Goal: Book appointment/travel/reservation

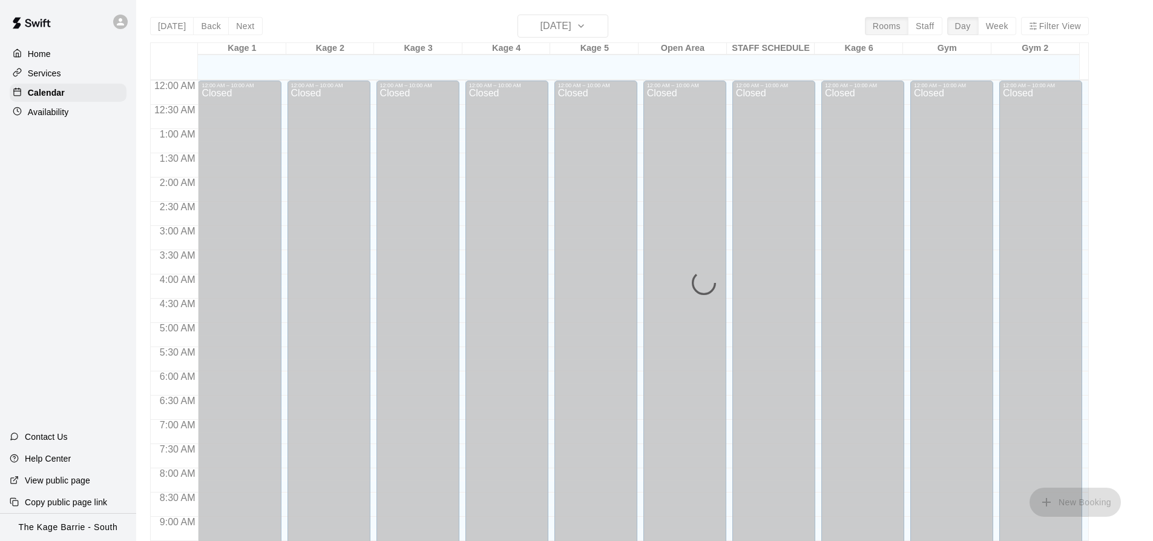
scroll to position [652, 0]
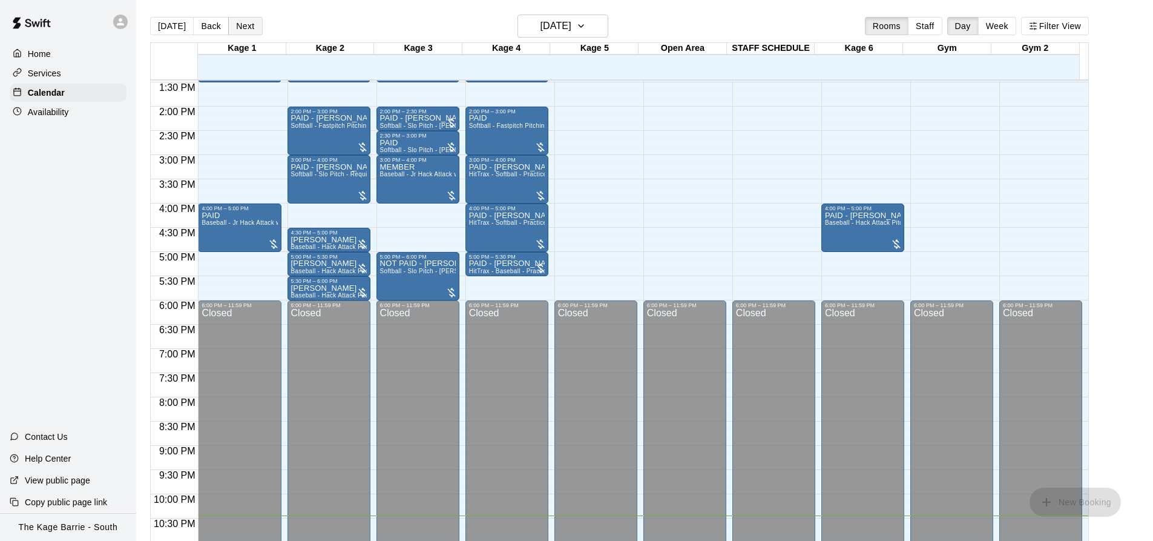
click at [245, 28] on button "Next" at bounding box center [245, 26] width 34 height 18
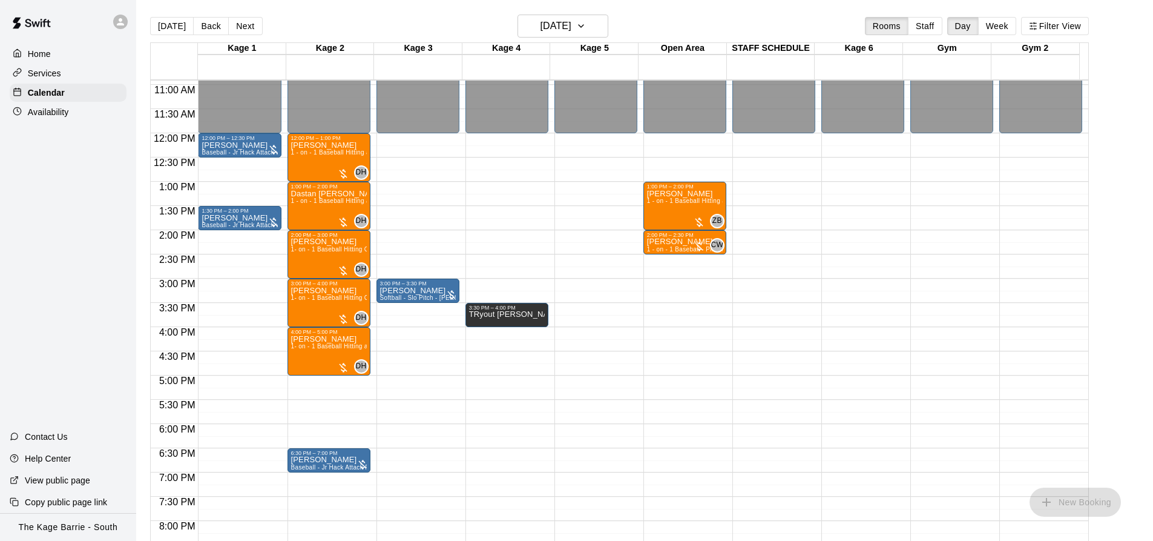
scroll to position [470, 0]
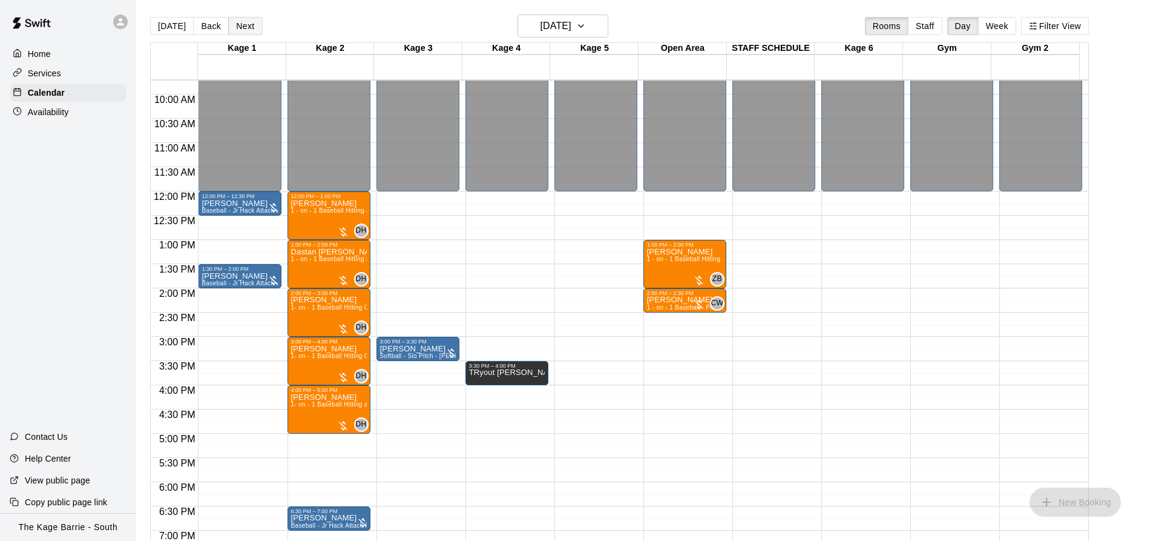
click at [242, 25] on button "Next" at bounding box center [245, 26] width 34 height 18
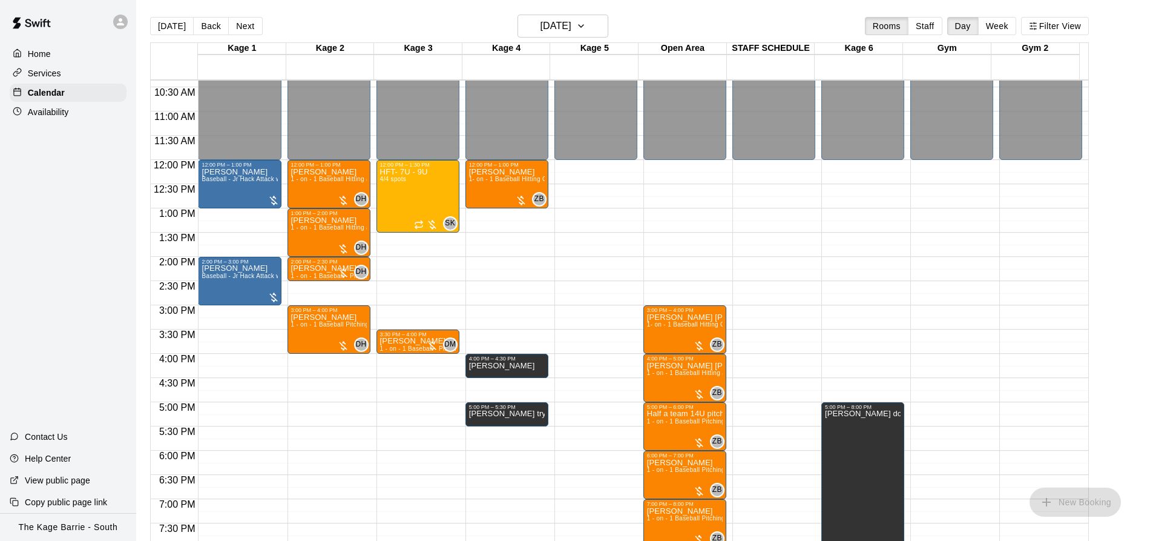
scroll to position [531, 0]
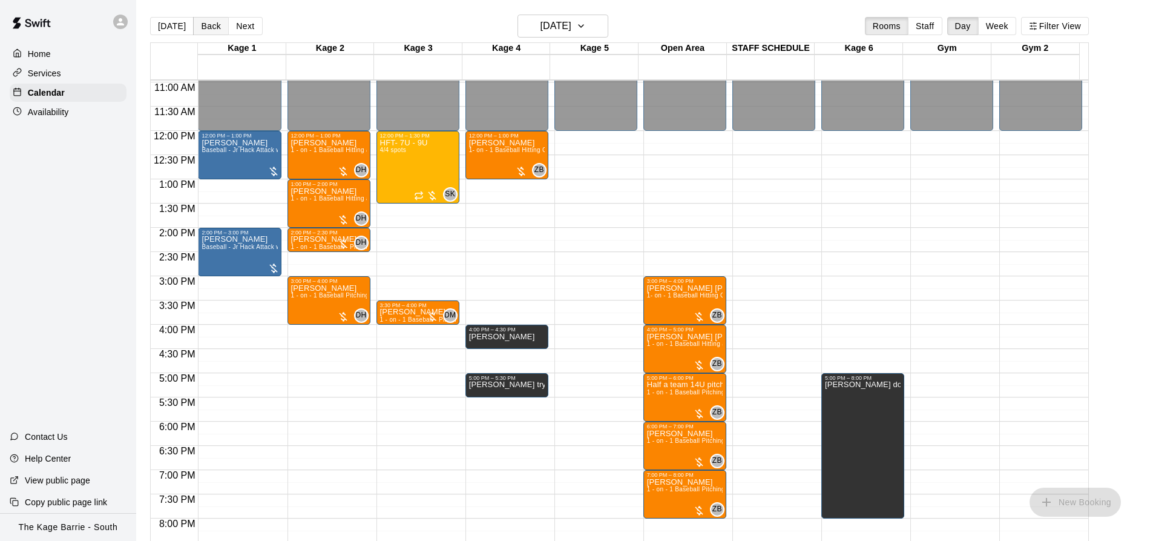
click at [215, 26] on button "Back" at bounding box center [211, 26] width 36 height 18
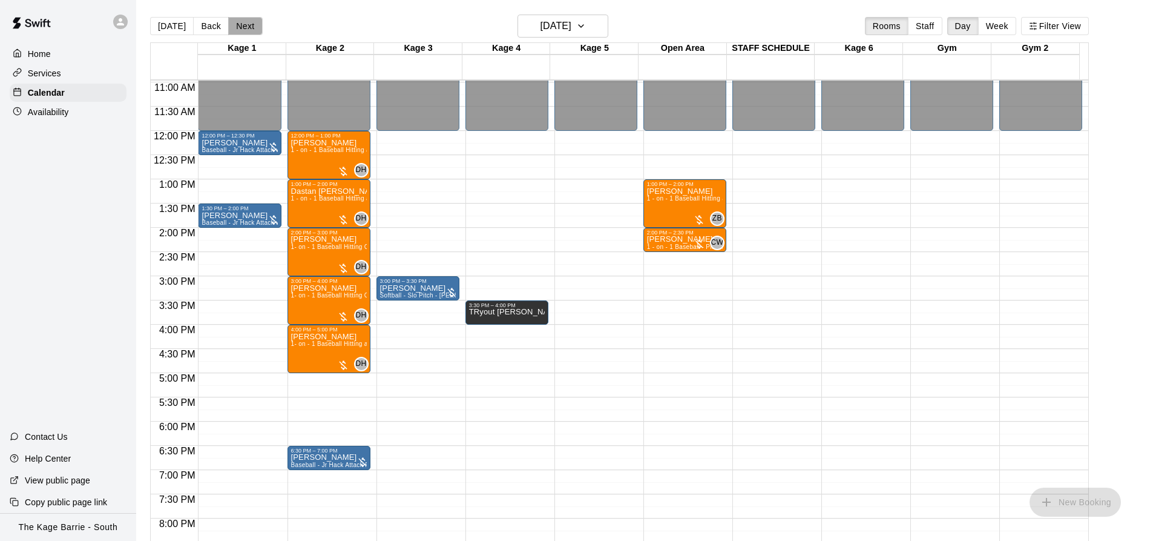
click at [246, 25] on button "Next" at bounding box center [245, 26] width 34 height 18
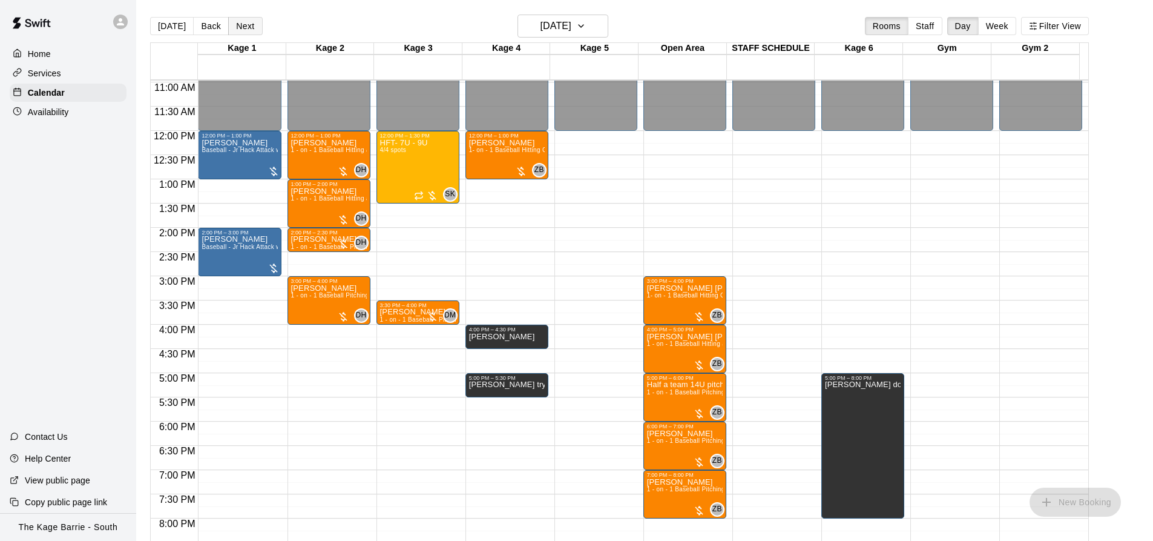
click at [246, 25] on button "Next" at bounding box center [245, 26] width 34 height 18
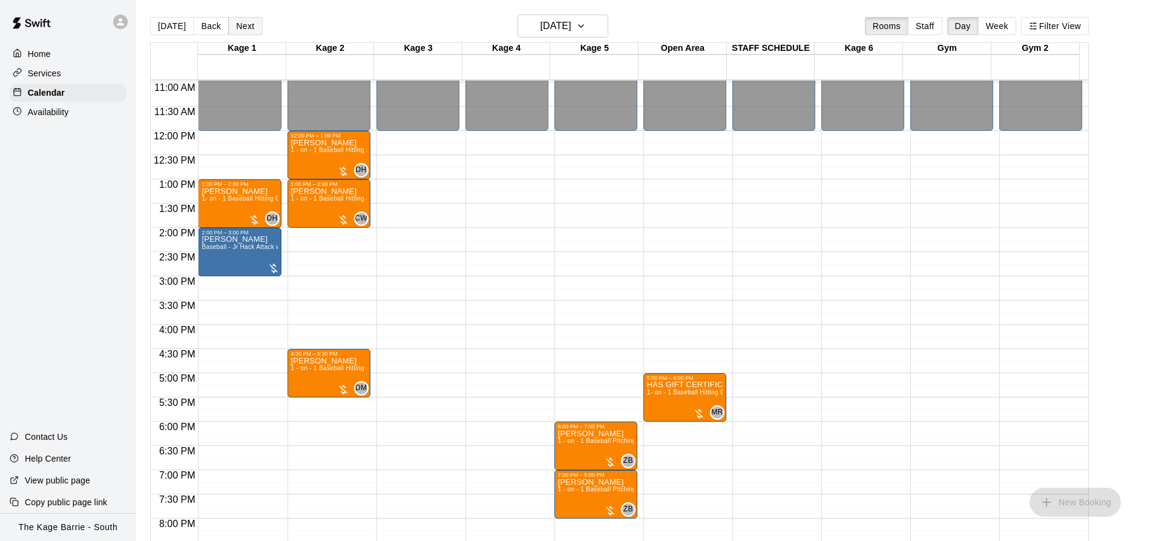
click at [235, 26] on button "Next" at bounding box center [245, 26] width 34 height 18
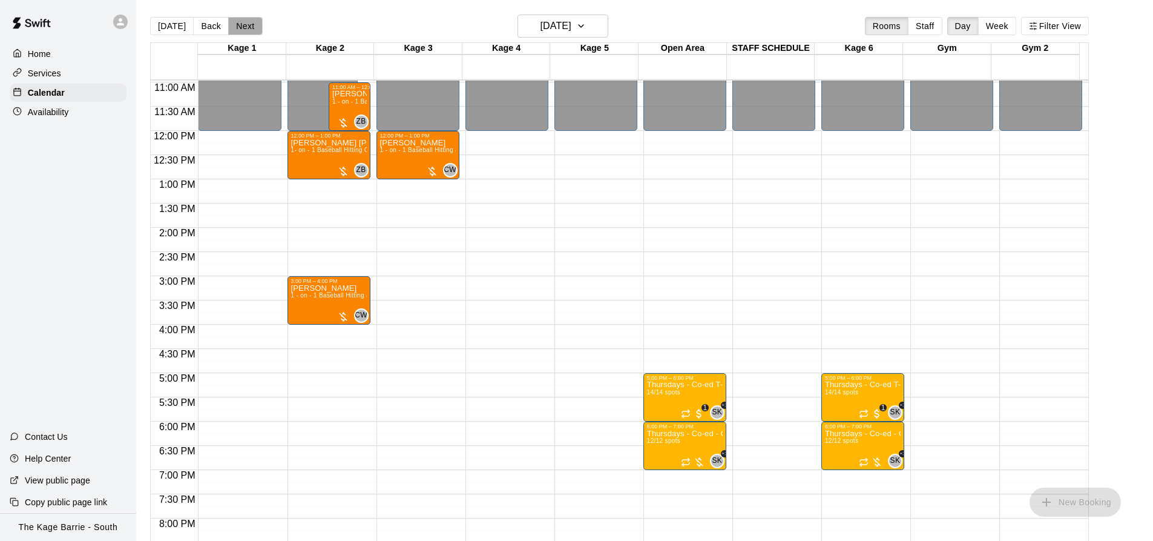
click at [245, 28] on button "Next" at bounding box center [245, 26] width 34 height 18
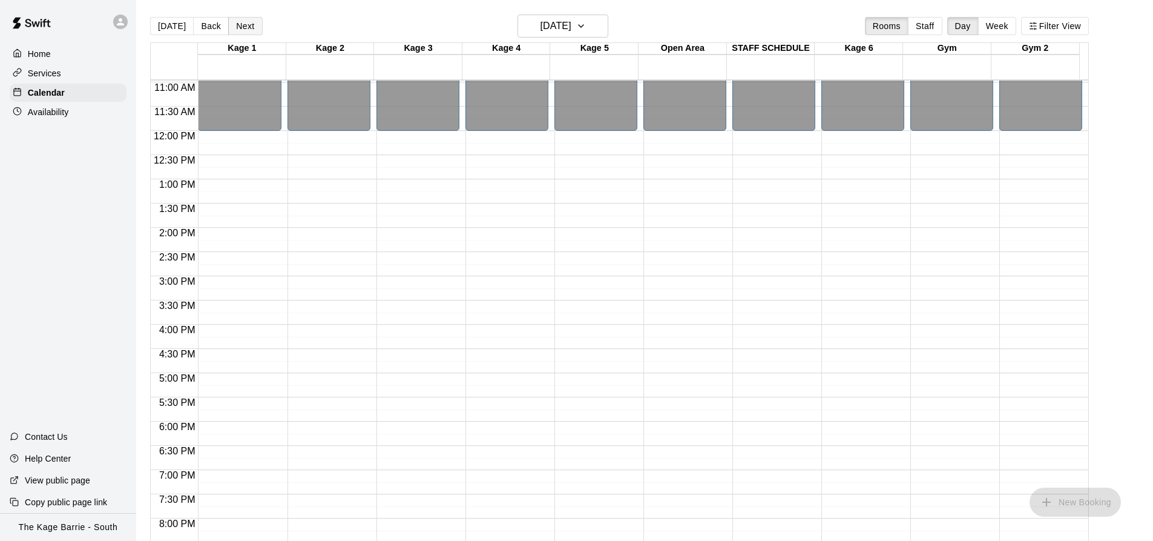
click at [245, 28] on button "Next" at bounding box center [245, 26] width 34 height 18
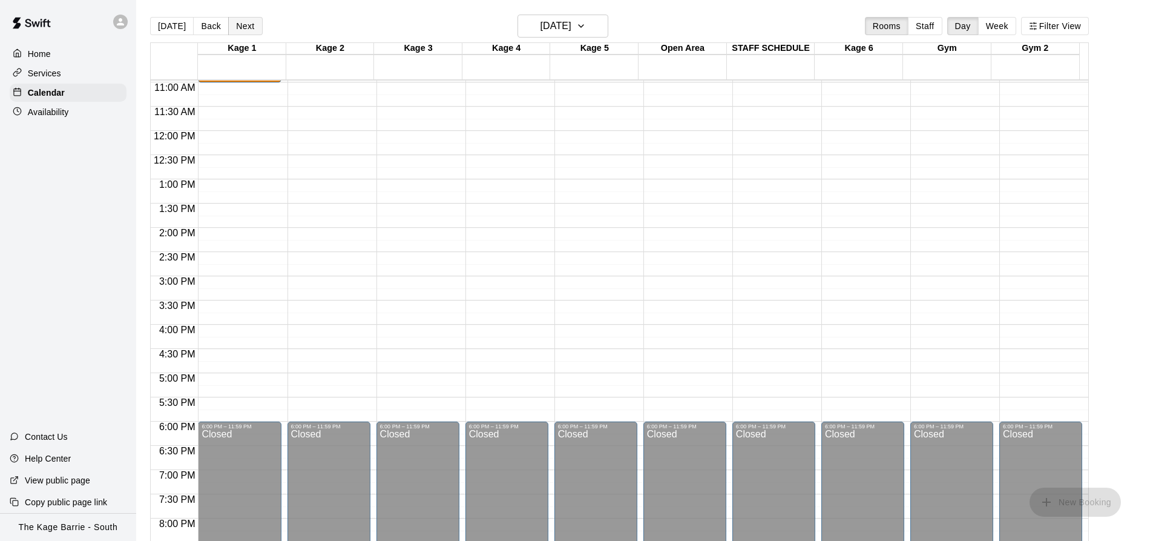
click at [245, 28] on button "Next" at bounding box center [245, 26] width 34 height 18
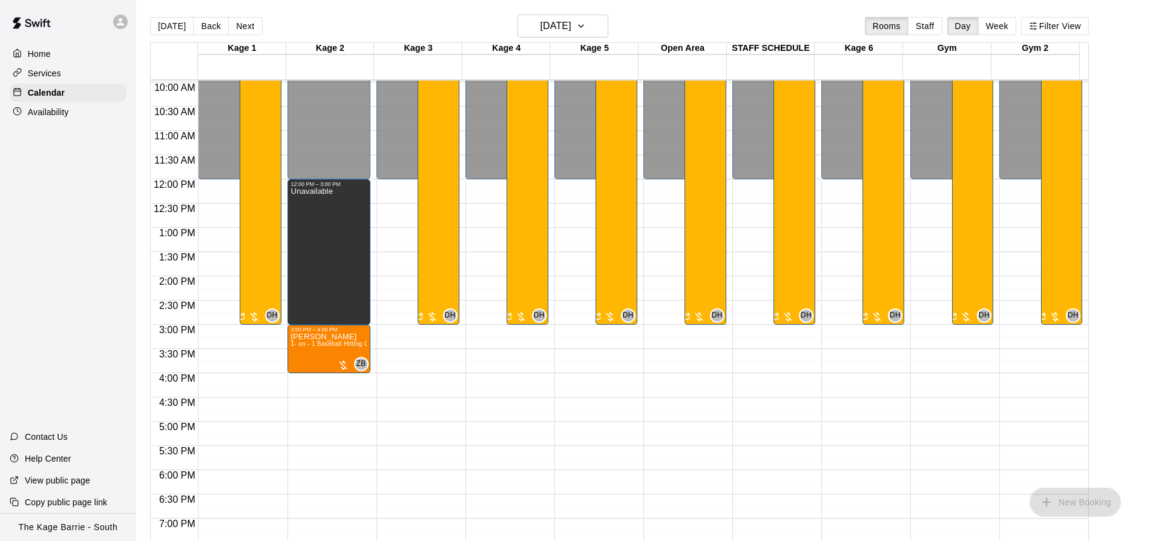
scroll to position [410, 0]
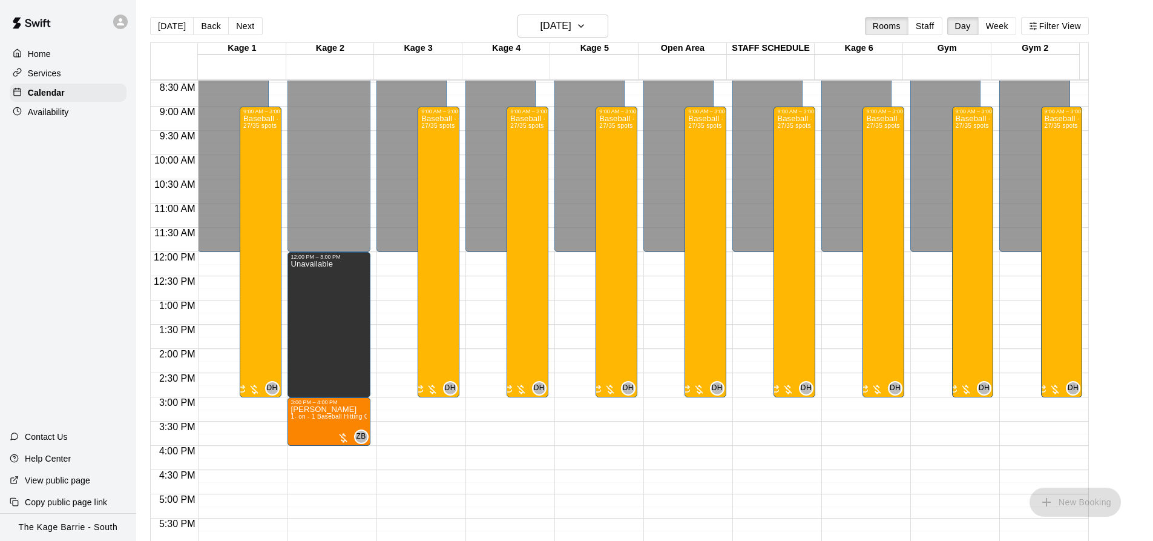
click at [247, 36] on div "[DATE] Back [DATE][DATE] Rooms Staff Day Week Filter View" at bounding box center [619, 29] width 939 height 28
click at [243, 27] on button "Next" at bounding box center [245, 26] width 34 height 18
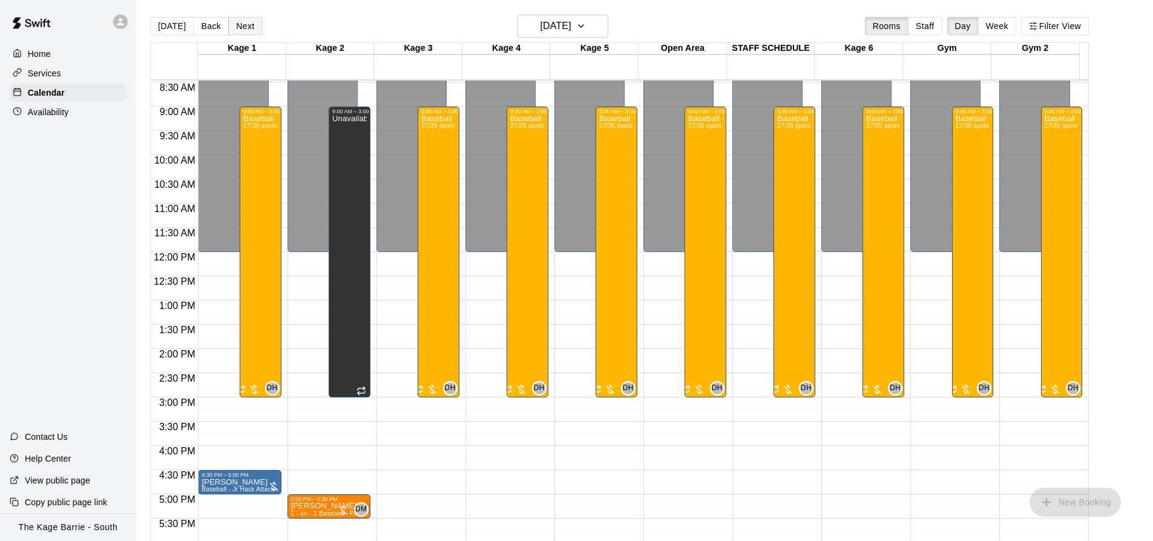
click at [243, 27] on button "Next" at bounding box center [245, 26] width 34 height 18
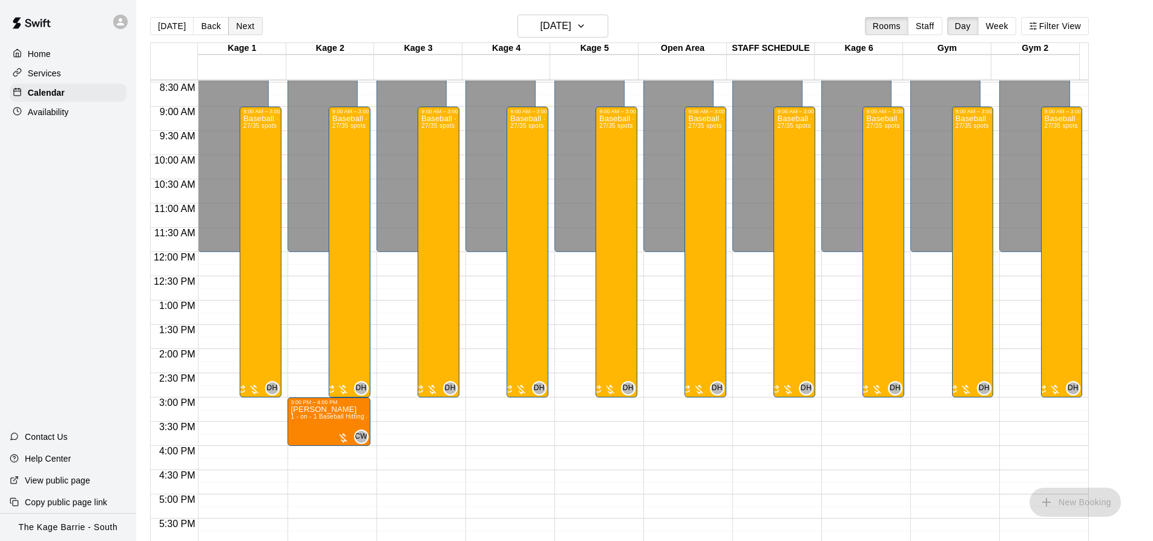
click at [243, 27] on button "Next" at bounding box center [245, 26] width 34 height 18
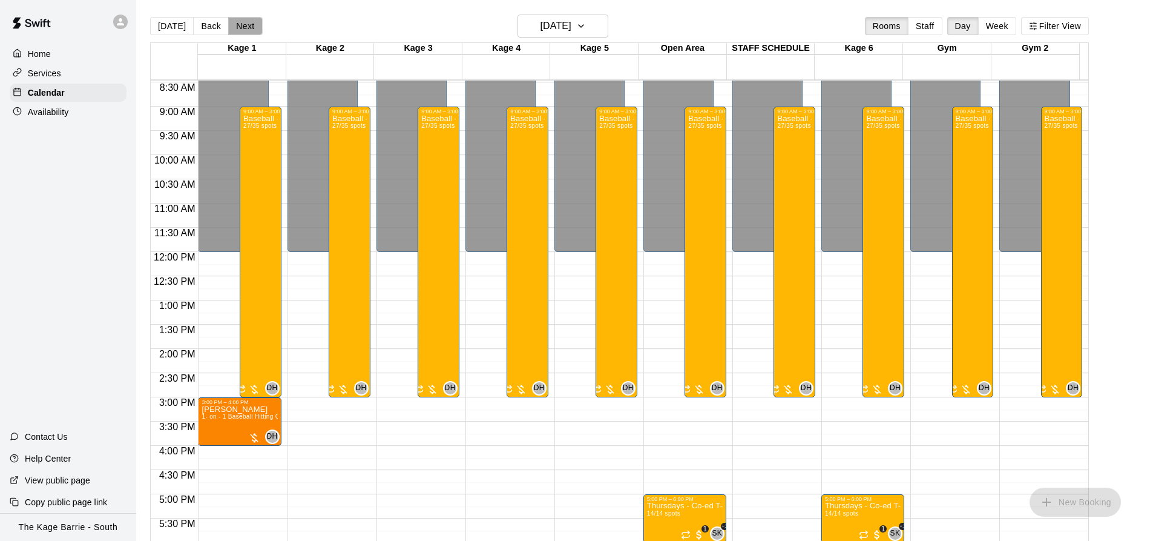
click at [243, 27] on button "Next" at bounding box center [245, 26] width 34 height 18
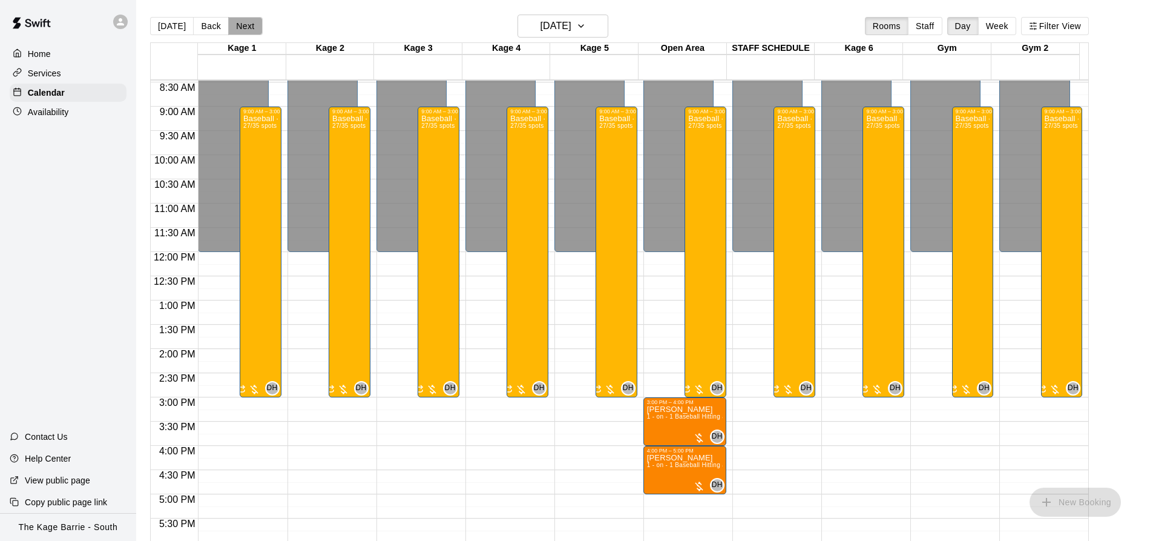
click at [243, 27] on button "Next" at bounding box center [245, 26] width 34 height 18
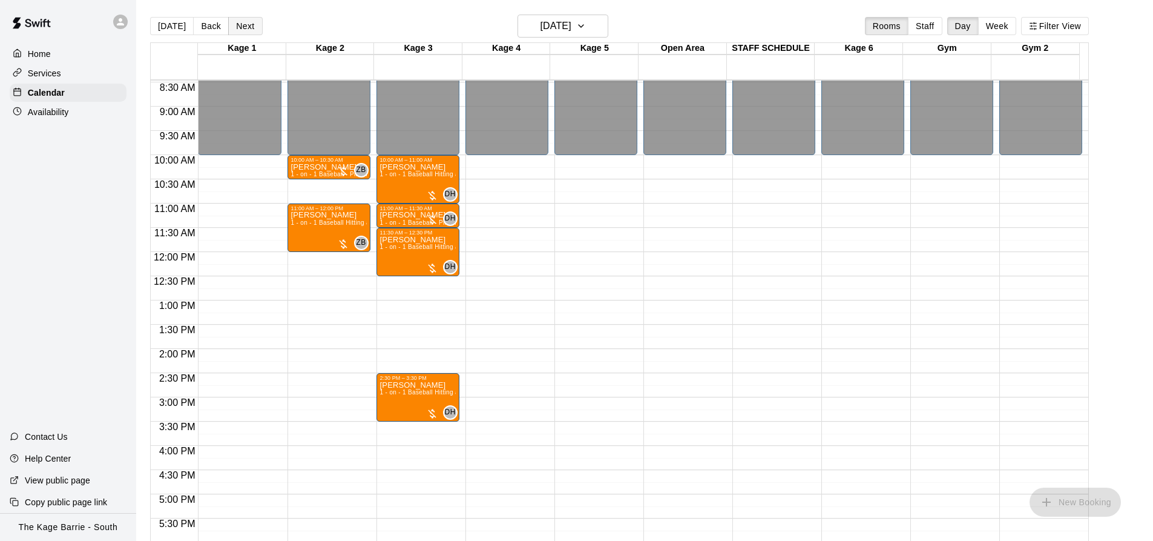
click at [243, 27] on button "Next" at bounding box center [245, 26] width 34 height 18
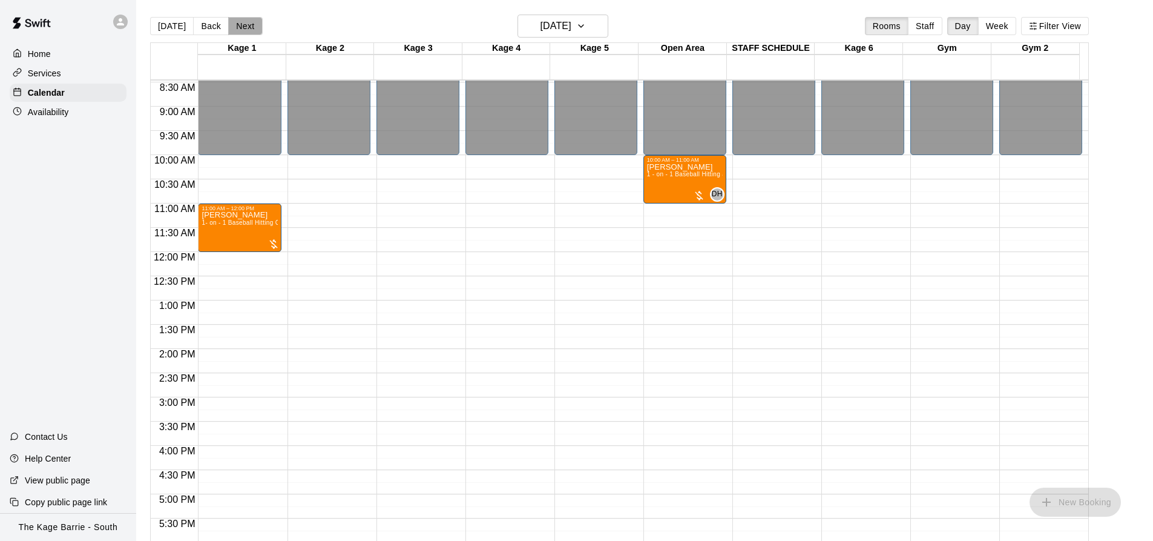
click at [247, 25] on button "Next" at bounding box center [245, 26] width 34 height 18
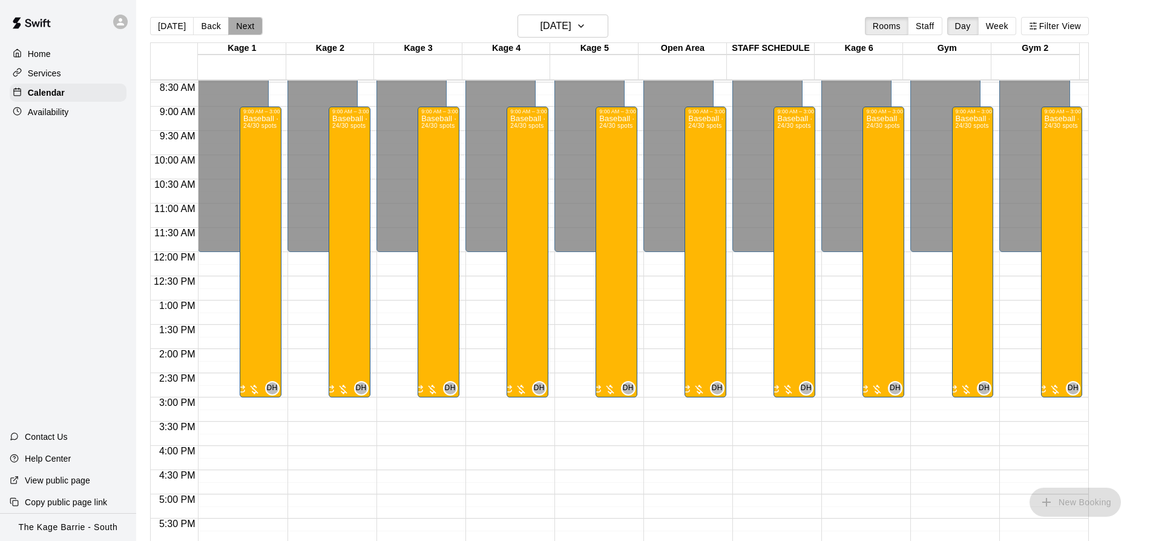
click at [247, 25] on button "Next" at bounding box center [245, 26] width 34 height 18
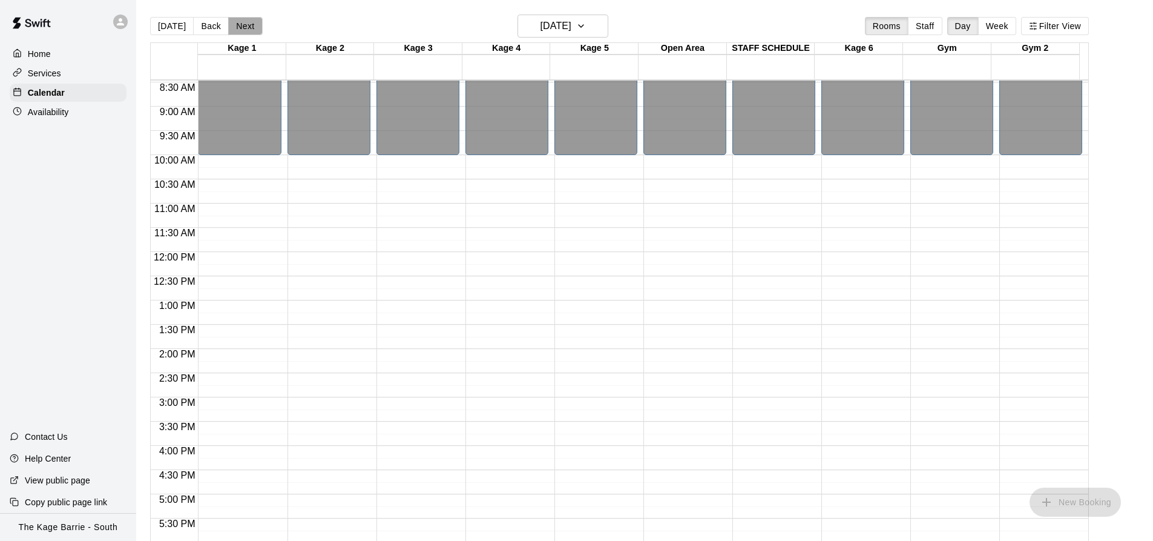
click at [247, 25] on button "Next" at bounding box center [245, 26] width 34 height 18
